Goal: Task Accomplishment & Management: Complete application form

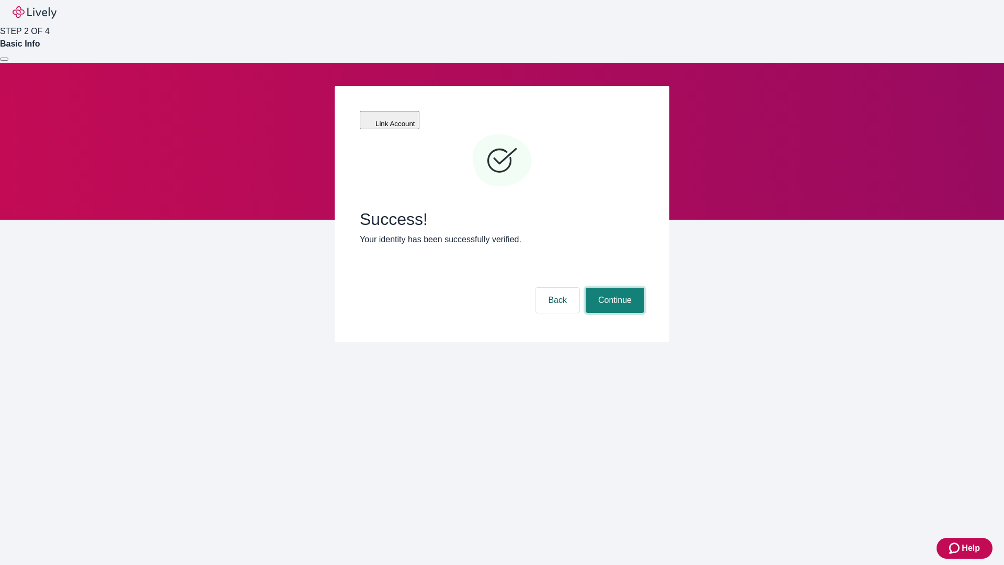
click at [614, 288] on button "Continue" at bounding box center [615, 300] width 59 height 25
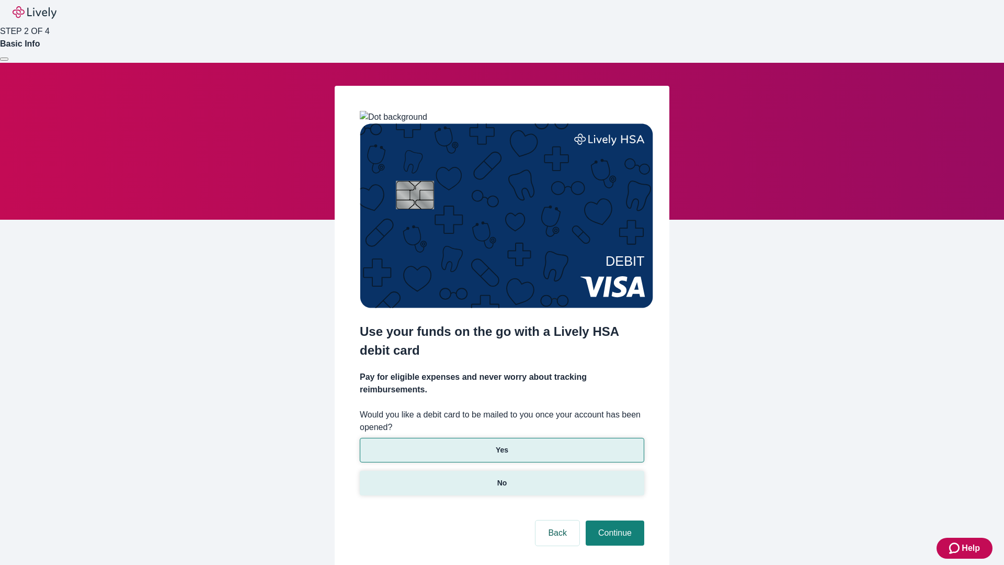
click at [502, 478] on p "No" at bounding box center [502, 483] width 10 height 11
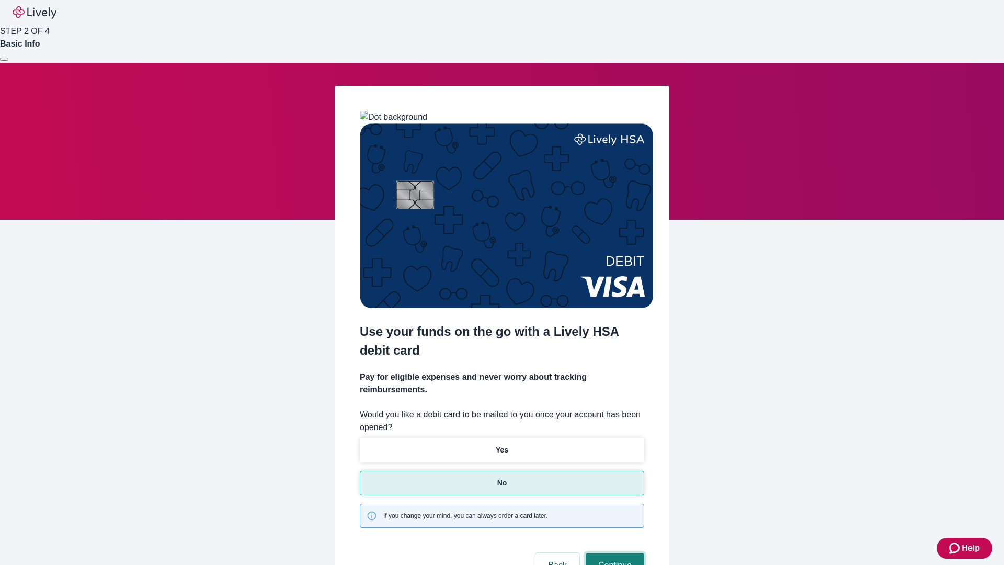
click at [614, 553] on button "Continue" at bounding box center [615, 565] width 59 height 25
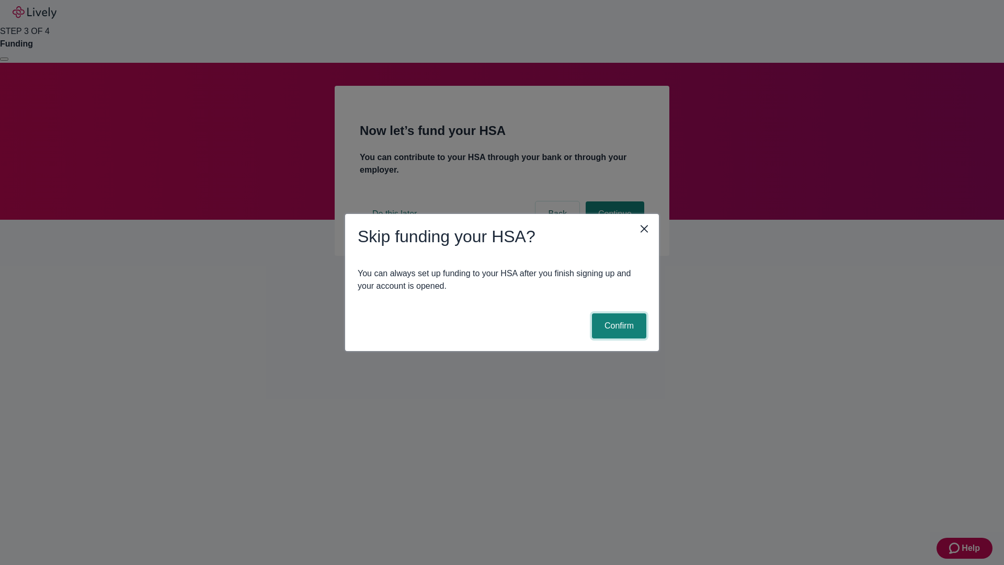
click at [618, 326] on button "Confirm" at bounding box center [619, 325] width 54 height 25
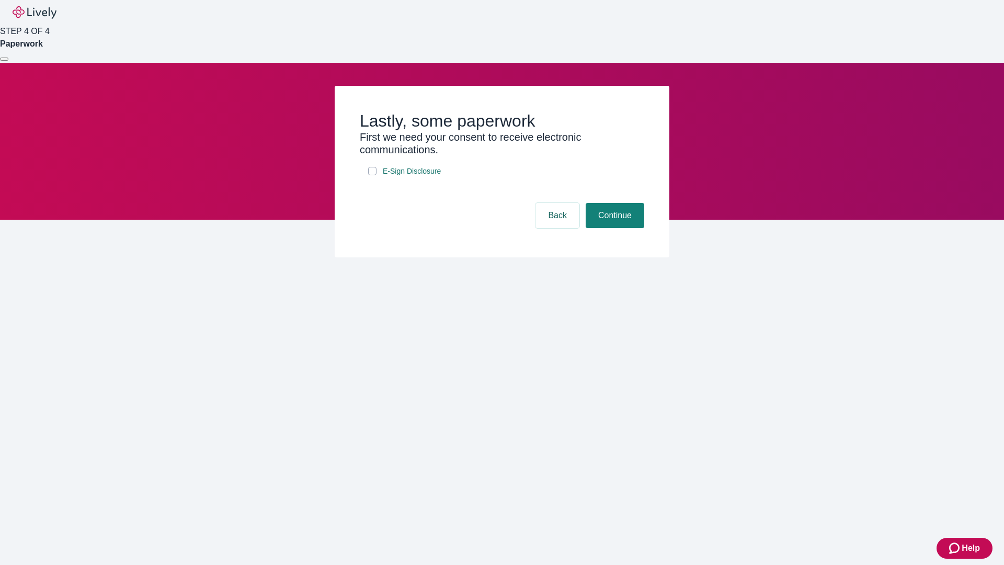
click at [372, 175] on input "E-Sign Disclosure" at bounding box center [372, 171] width 8 height 8
checkbox input "true"
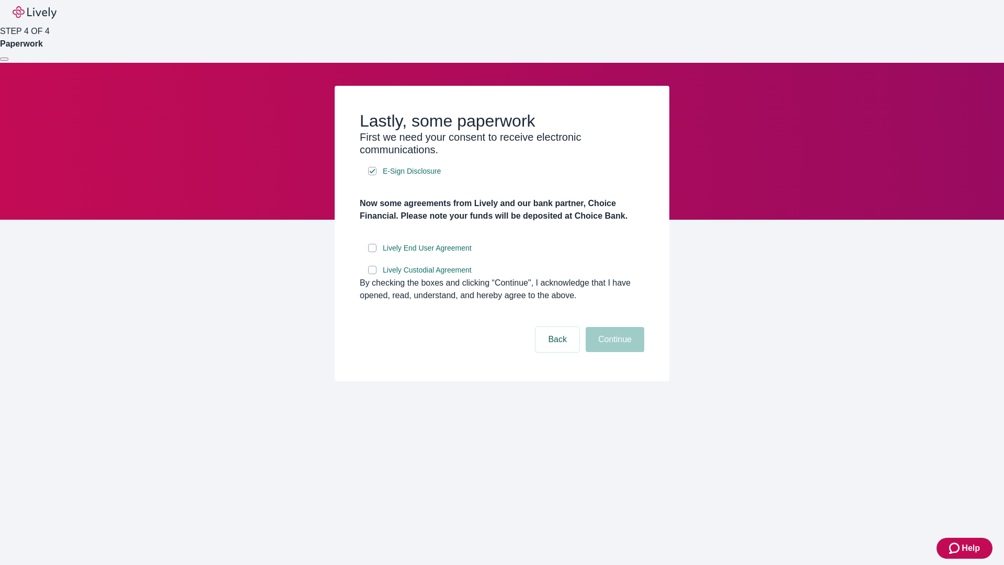
click at [372, 252] on input "Lively End User Agreement" at bounding box center [372, 248] width 8 height 8
checkbox input "true"
click at [372, 274] on input "Lively Custodial Agreement" at bounding box center [372, 270] width 8 height 8
checkbox input "true"
click at [614, 352] on button "Continue" at bounding box center [615, 339] width 59 height 25
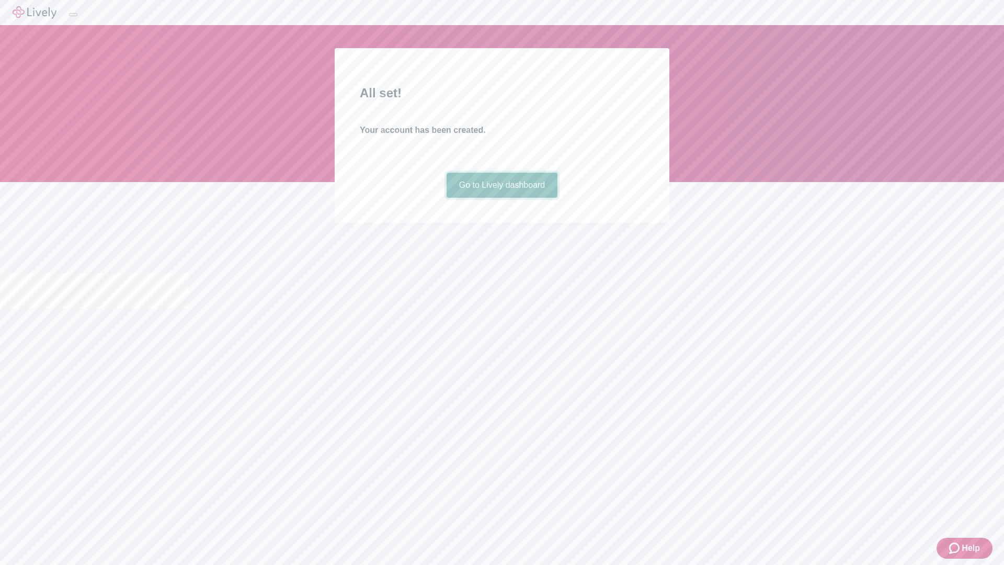
click at [502, 198] on link "Go to Lively dashboard" at bounding box center [502, 185] width 111 height 25
